Goal: Find specific page/section

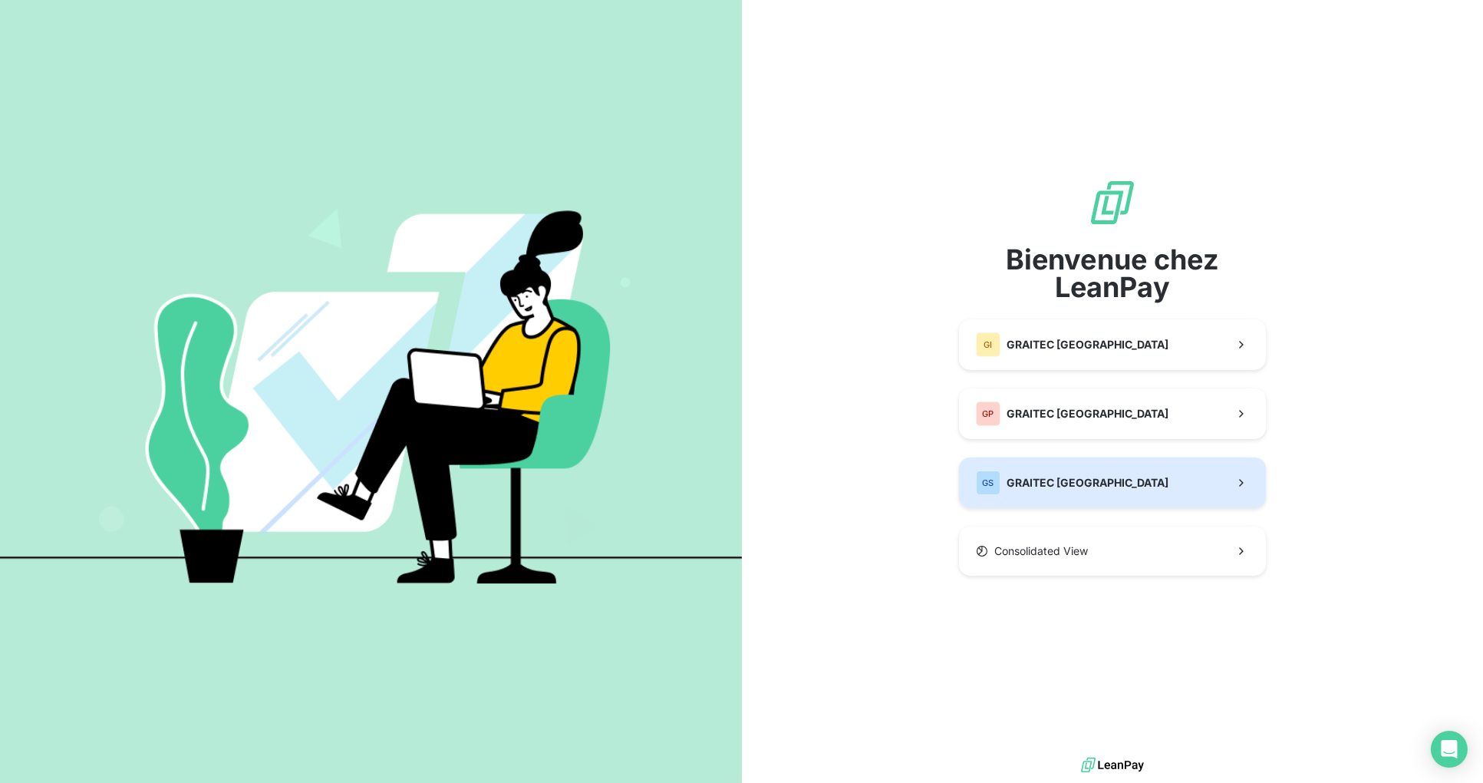
click at [1068, 477] on span "GRAITEC [GEOGRAPHIC_DATA]" at bounding box center [1088, 482] width 162 height 15
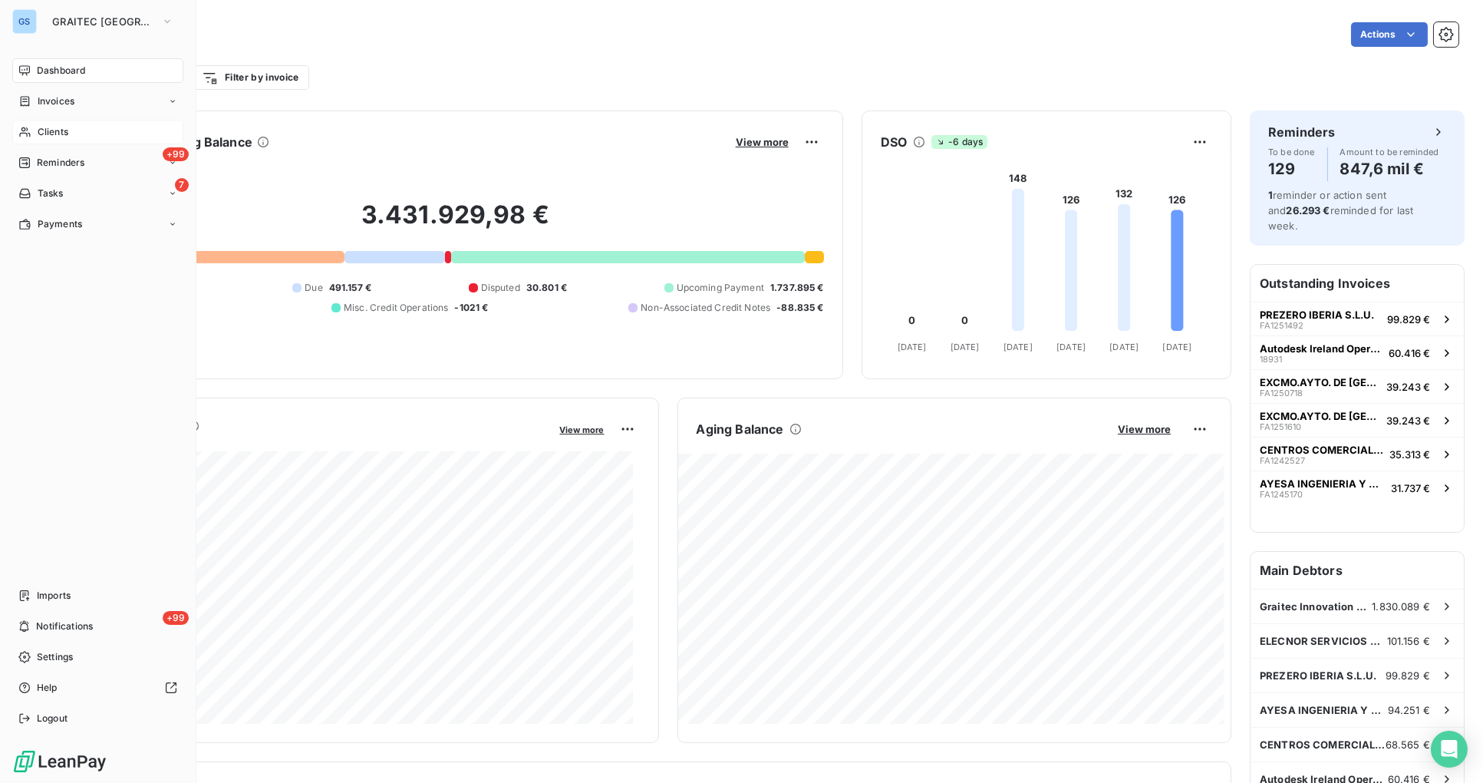
click at [70, 130] on div "Clients" at bounding box center [97, 132] width 171 height 25
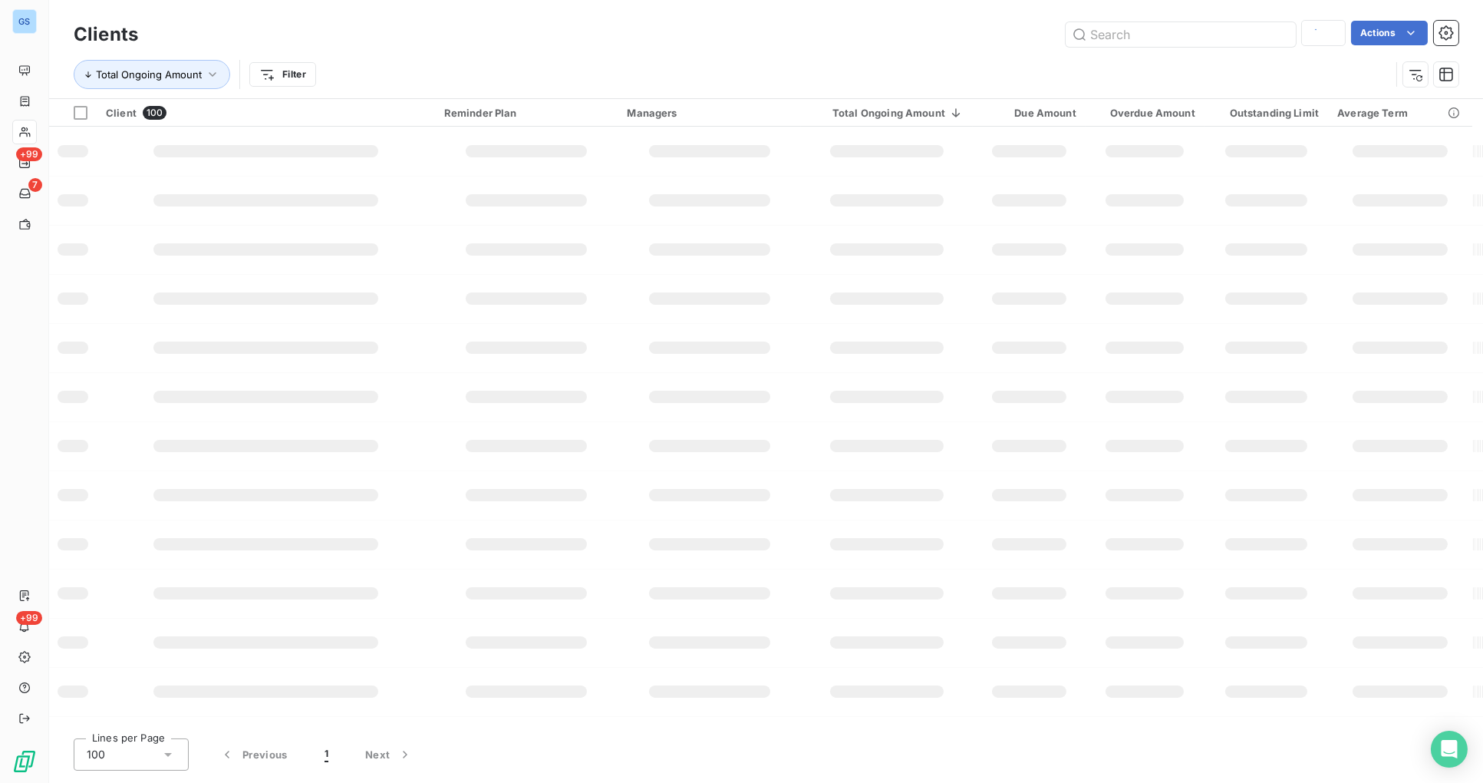
type input "prod"
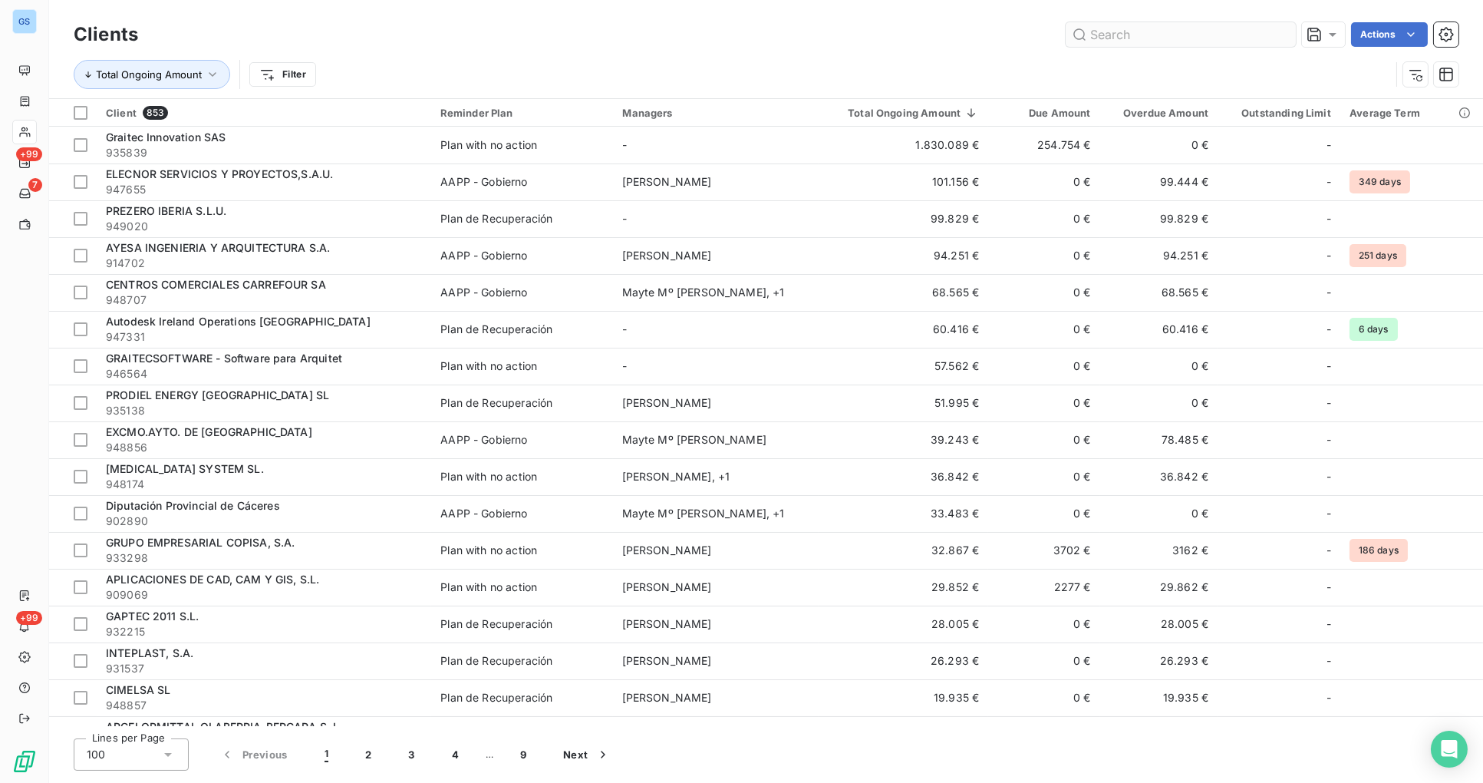
click at [1126, 31] on input "text" at bounding box center [1181, 34] width 230 height 25
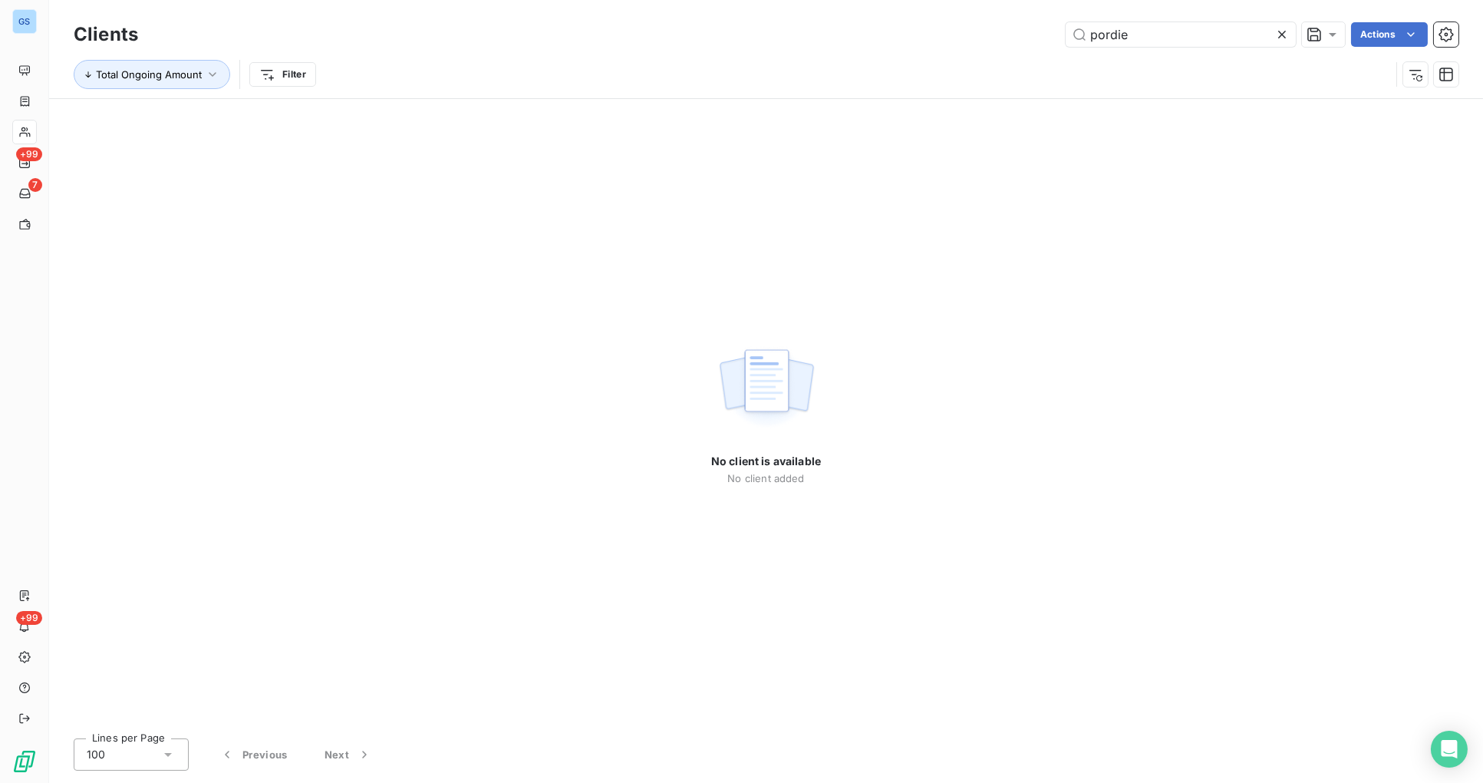
drag, startPoint x: 1142, startPoint y: 32, endPoint x: 1047, endPoint y: 31, distance: 95.2
click at [1043, 34] on div "pordie Actions" at bounding box center [808, 34] width 1302 height 25
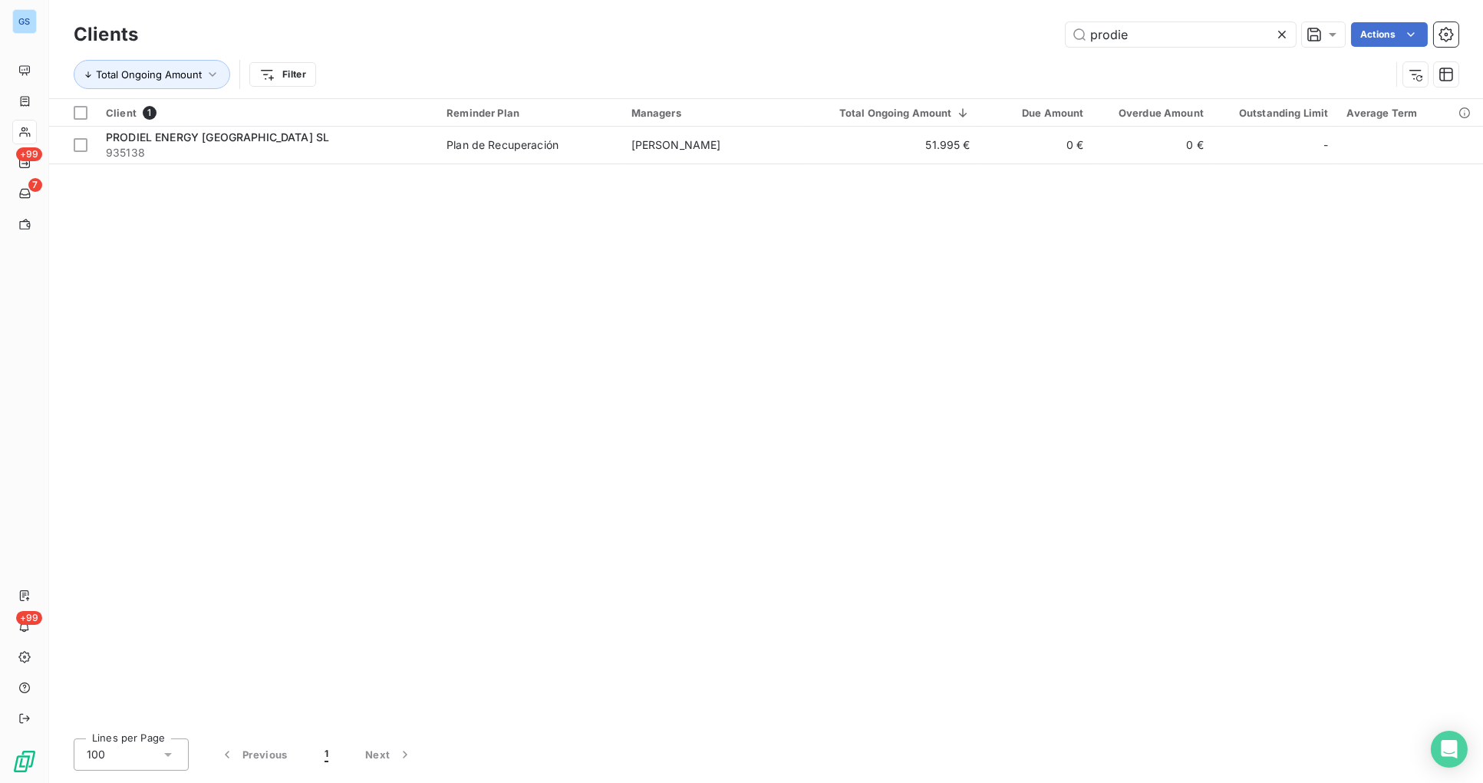
type input "prodie"
